Goal: Task Accomplishment & Management: Manage account settings

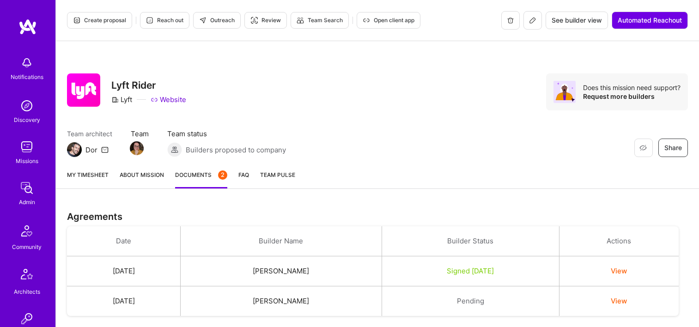
scroll to position [350, 0]
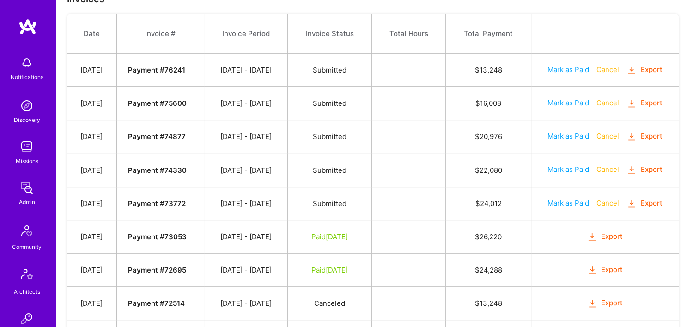
click at [646, 169] on button "Export" at bounding box center [645, 169] width 36 height 11
click at [647, 137] on button "Export" at bounding box center [645, 136] width 36 height 11
click at [654, 100] on button "Export" at bounding box center [645, 103] width 36 height 11
click at [650, 69] on button "Export" at bounding box center [645, 70] width 36 height 11
click at [635, 70] on icon "button" at bounding box center [632, 70] width 11 height 11
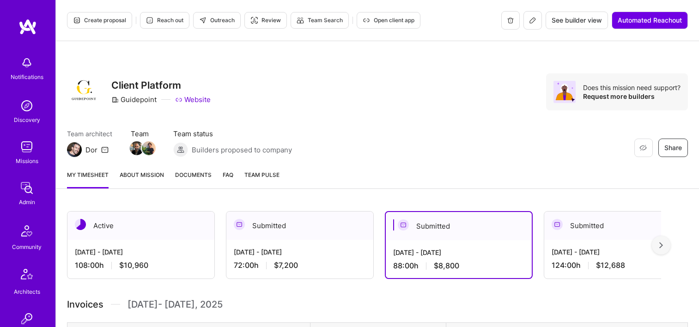
scroll to position [323, 0]
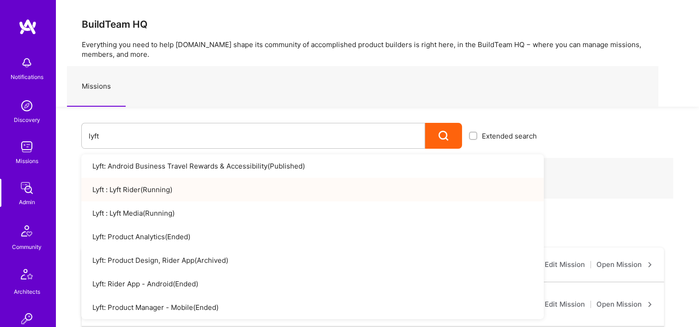
drag, startPoint x: 74, startPoint y: 134, endPoint x: 55, endPoint y: 133, distance: 19.4
click at [55, 133] on div "Notifications Discovery Missions Admin Community Architects Invite Tokens [DOMA…" at bounding box center [349, 331] width 699 height 662
drag, startPoint x: 91, startPoint y: 140, endPoint x: 65, endPoint y: 139, distance: 25.5
click at [65, 139] on div "lyft Extended search Lyft: Android Business Travel Rewards & Accessibility ( Pu…" at bounding box center [300, 128] width 488 height 42
type input "t"
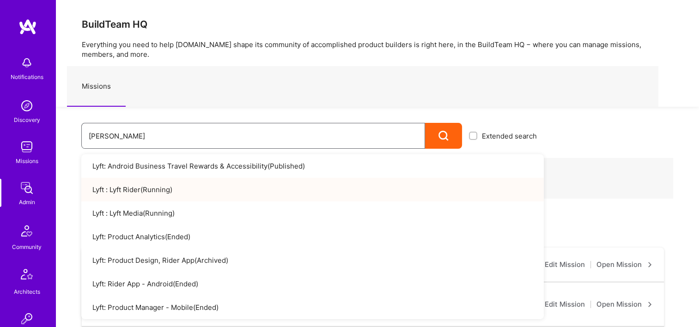
type input "blackstone"
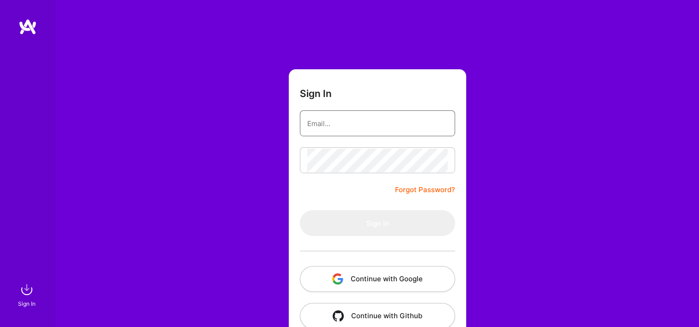
type input "[EMAIL_ADDRESS][DOMAIN_NAME]"
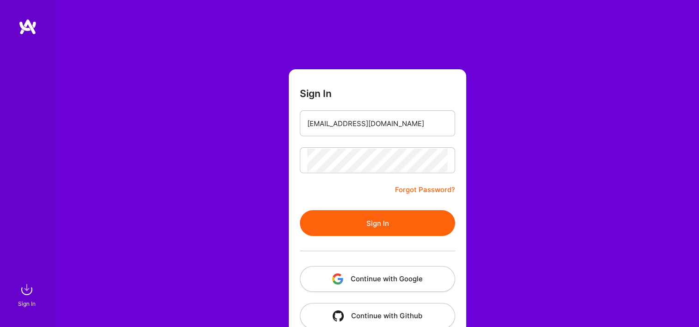
click at [348, 279] on button "Continue with Google" at bounding box center [377, 279] width 155 height 26
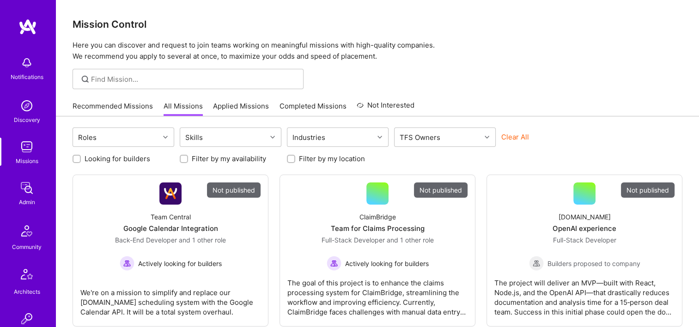
click at [24, 186] on img at bounding box center [27, 188] width 18 height 18
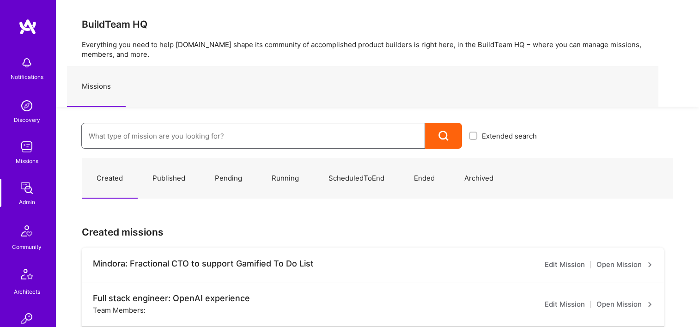
click at [120, 130] on input at bounding box center [253, 136] width 329 height 24
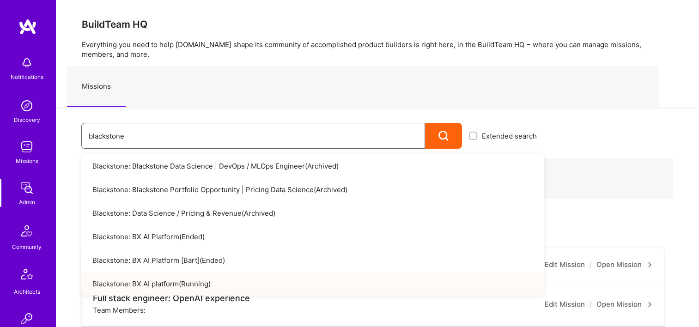
type input "blackstone"
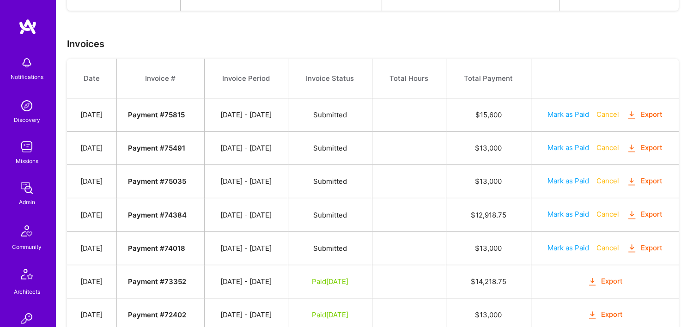
scroll to position [364, 0]
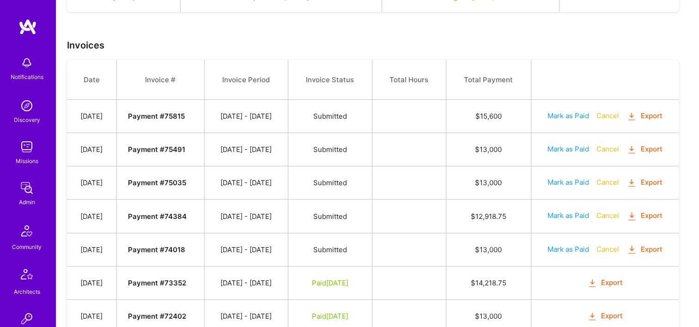
click at [648, 250] on button "Export" at bounding box center [645, 249] width 36 height 11
drag, startPoint x: 486, startPoint y: 213, endPoint x: 473, endPoint y: 212, distance: 13.0
click at [473, 212] on td "$ 12,918.75" at bounding box center [488, 216] width 85 height 33
drag, startPoint x: 515, startPoint y: 181, endPoint x: 458, endPoint y: 177, distance: 56.9
click at [458, 177] on tr "Jul 7, 2025 Payment # 75035 06/16 - 06/30/2025 Submitted $ 13,000 Mark as Paid …" at bounding box center [373, 182] width 612 height 33
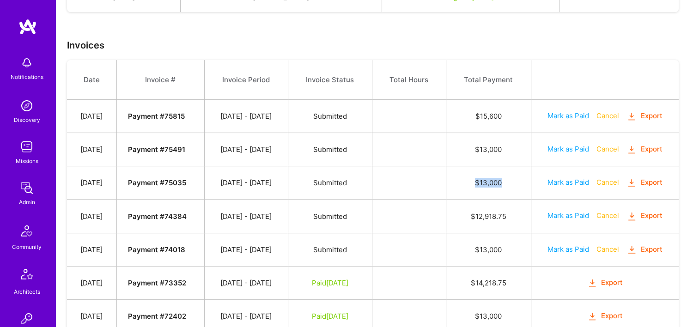
drag, startPoint x: 458, startPoint y: 177, endPoint x: 426, endPoint y: 171, distance: 33.4
click at [426, 171] on td at bounding box center [409, 182] width 74 height 33
click at [518, 141] on td "$ 13,000" at bounding box center [488, 149] width 85 height 33
drag, startPoint x: 510, startPoint y: 150, endPoint x: 484, endPoint y: 149, distance: 25.9
click at [484, 149] on td "$ 13,000" at bounding box center [488, 149] width 85 height 33
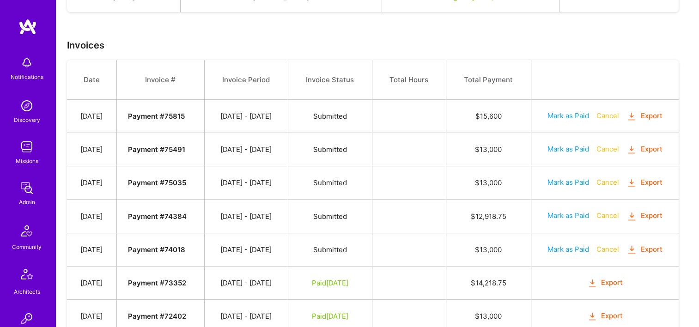
drag, startPoint x: 484, startPoint y: 149, endPoint x: 451, endPoint y: 149, distance: 32.8
click at [446, 149] on td at bounding box center [409, 149] width 74 height 33
click at [476, 213] on td "$ 12,918.75" at bounding box center [488, 216] width 85 height 33
drag, startPoint x: 476, startPoint y: 213, endPoint x: 427, endPoint y: 186, distance: 56.2
click at [419, 187] on td at bounding box center [409, 182] width 74 height 33
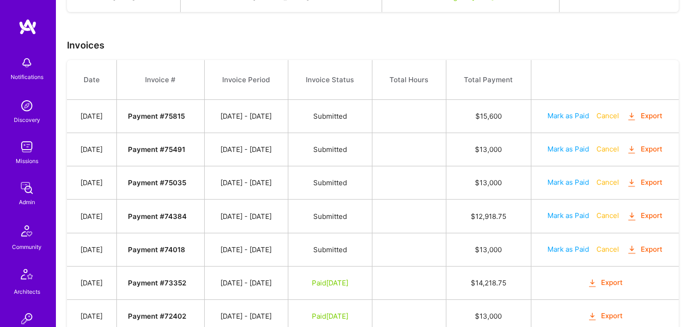
drag, startPoint x: 492, startPoint y: 182, endPoint x: 475, endPoint y: 182, distance: 17.1
click at [475, 182] on td "$ 13,000" at bounding box center [488, 182] width 85 height 33
drag, startPoint x: 475, startPoint y: 182, endPoint x: 451, endPoint y: 177, distance: 23.9
click at [446, 177] on td at bounding box center [409, 182] width 74 height 33
drag, startPoint x: 515, startPoint y: 152, endPoint x: 487, endPoint y: 151, distance: 27.7
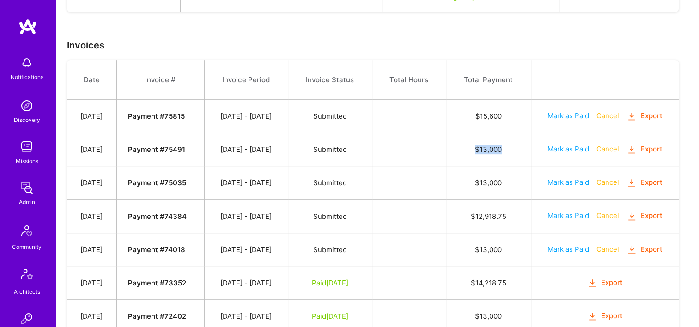
click at [487, 151] on td "$ 13,000" at bounding box center [488, 149] width 85 height 33
drag, startPoint x: 487, startPoint y: 151, endPoint x: 431, endPoint y: 154, distance: 56.5
click at [431, 154] on td at bounding box center [409, 149] width 74 height 33
click at [274, 150] on td "07/01 - 07/15/2025" at bounding box center [246, 149] width 84 height 33
click at [656, 213] on button "Export" at bounding box center [645, 216] width 36 height 11
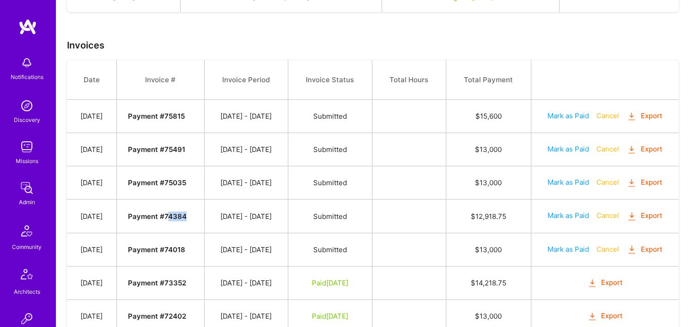
drag, startPoint x: 205, startPoint y: 215, endPoint x: 183, endPoint y: 215, distance: 21.7
click at [183, 215] on td "Payment # 74384" at bounding box center [160, 216] width 88 height 33
click at [183, 215] on strong "Payment # 74384" at bounding box center [157, 216] width 59 height 9
